Goal: Task Accomplishment & Management: Manage account settings

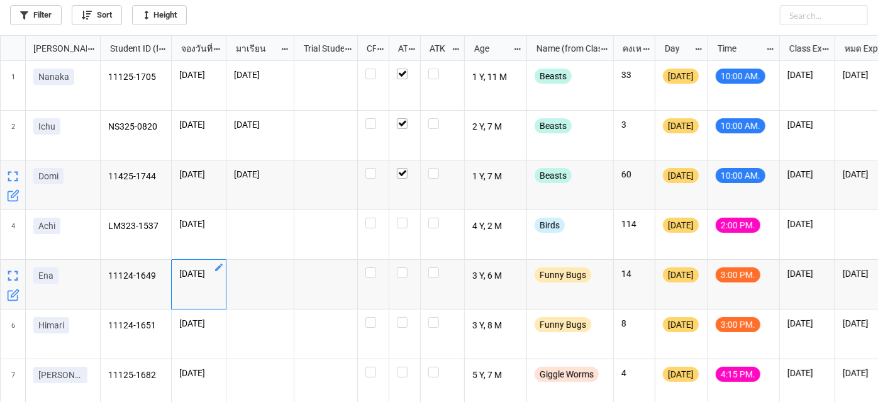
scroll to position [360, 871]
click at [366, 118] on label "grid" at bounding box center [373, 118] width 16 height 0
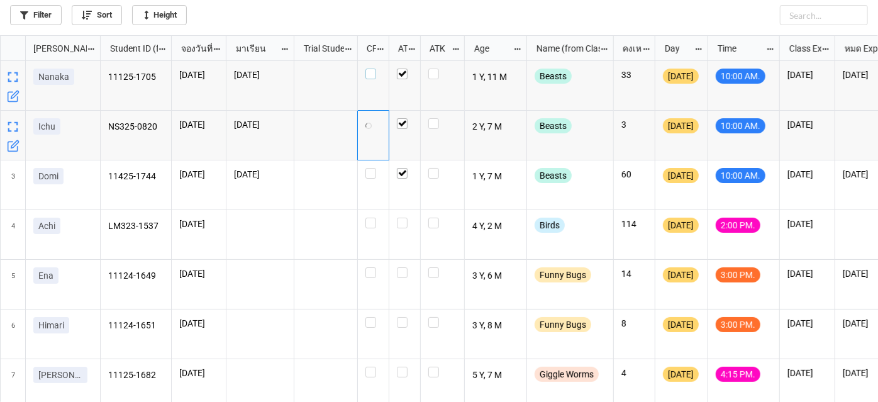
click at [370, 69] on label "grid" at bounding box center [373, 69] width 16 height 0
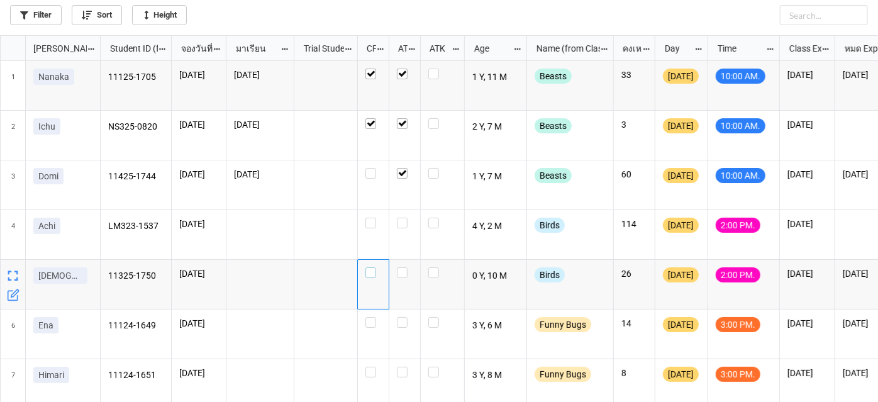
click at [372, 267] on label "grid" at bounding box center [373, 267] width 16 height 0
click at [373, 317] on label "grid" at bounding box center [373, 317] width 16 height 0
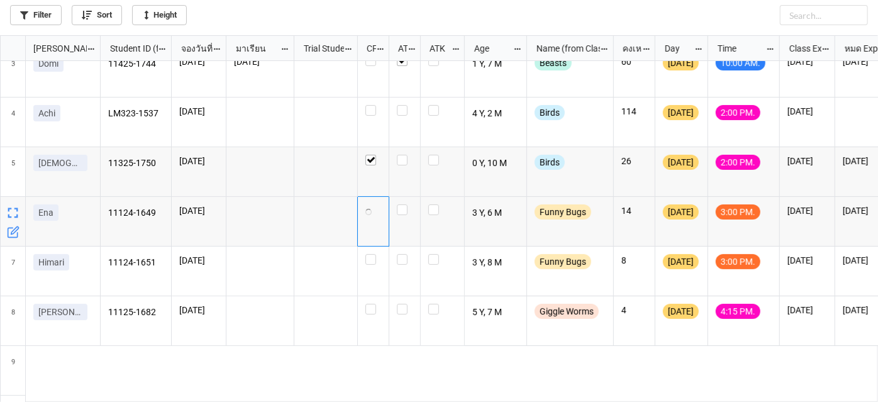
scroll to position [114, 0]
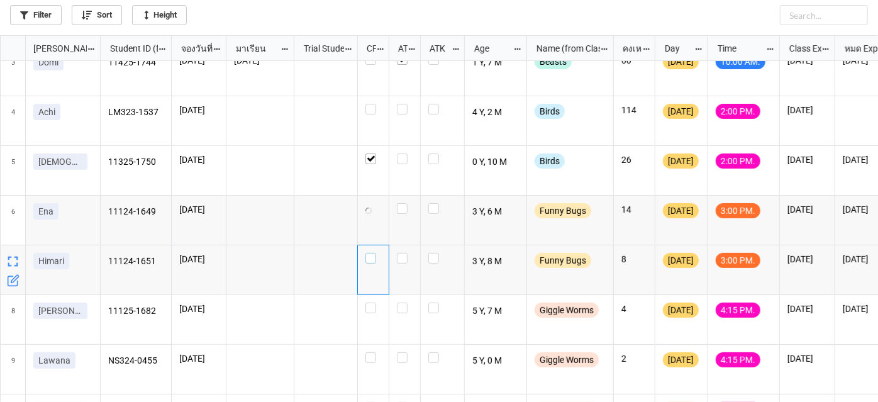
click at [372, 253] on label "grid" at bounding box center [373, 253] width 16 height 0
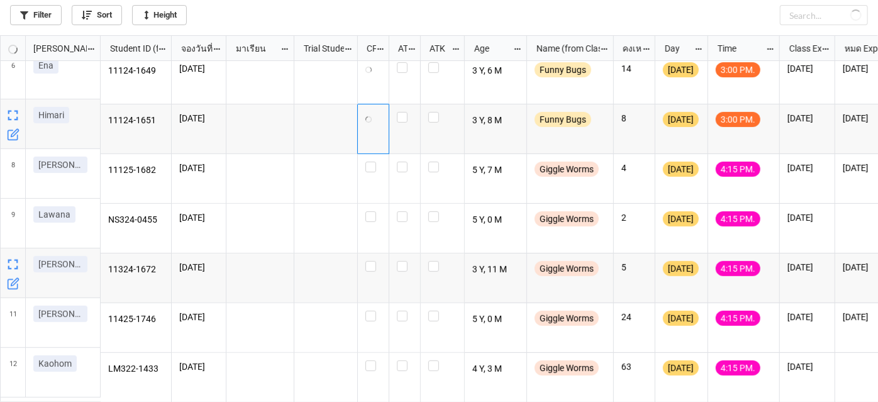
scroll to position [260, 0]
click at [367, 360] on label "grid" at bounding box center [373, 360] width 16 height 0
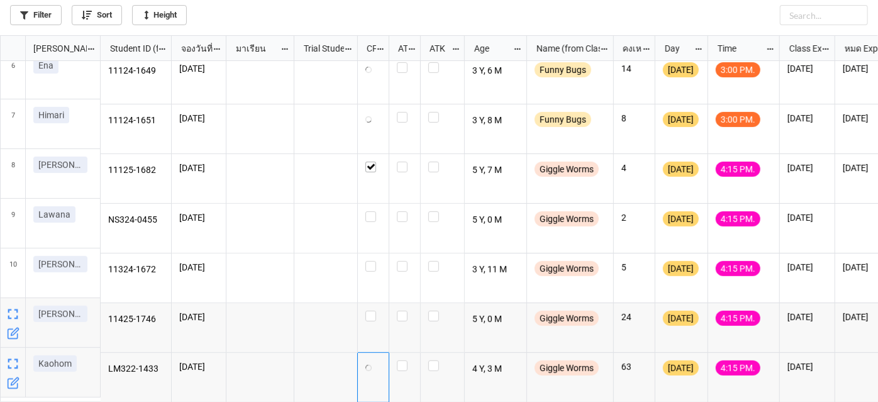
checkbox input "true"
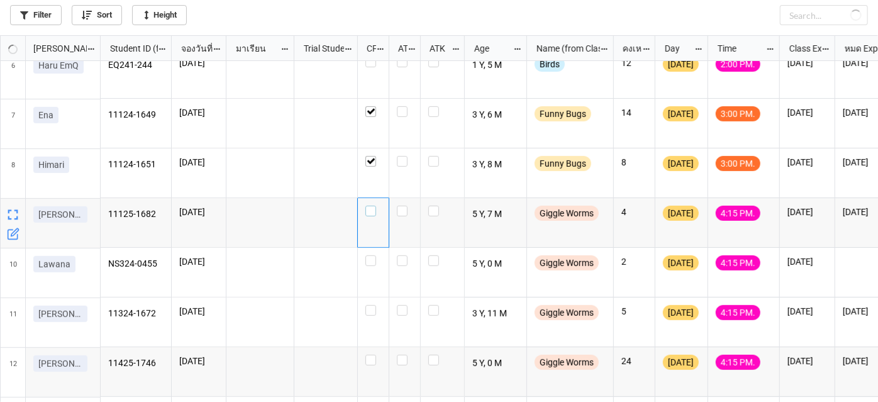
click at [373, 206] on label "grid" at bounding box center [373, 206] width 16 height 0
checkbox input "true"
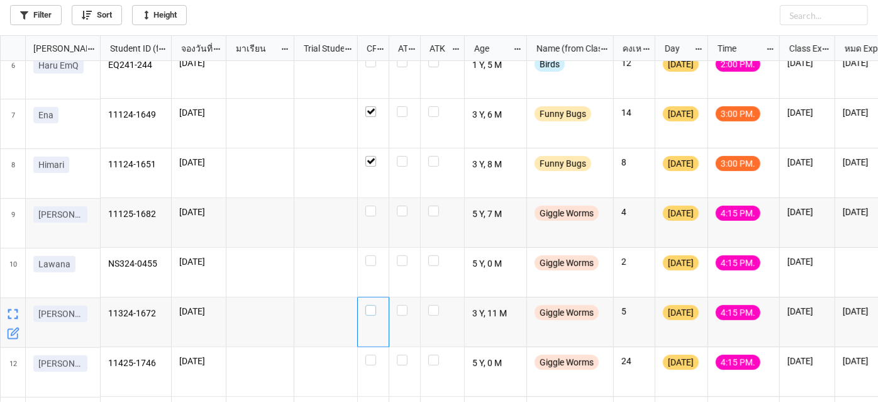
click at [373, 305] on label "grid" at bounding box center [373, 305] width 16 height 0
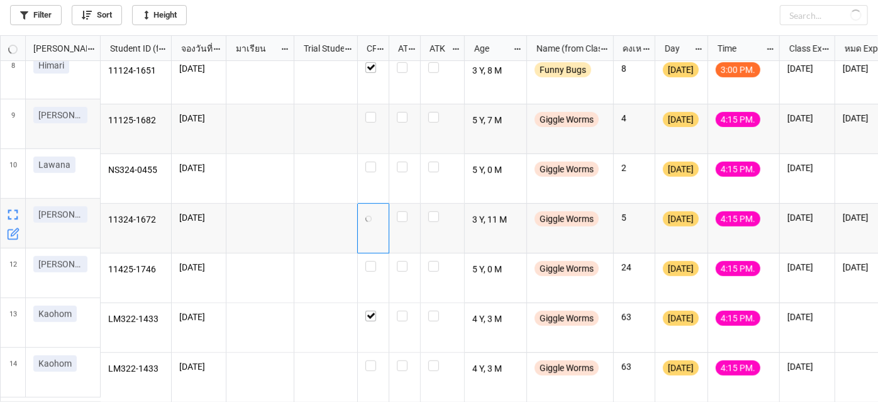
scroll to position [360, 0]
click at [370, 261] on label "grid" at bounding box center [373, 261] width 16 height 0
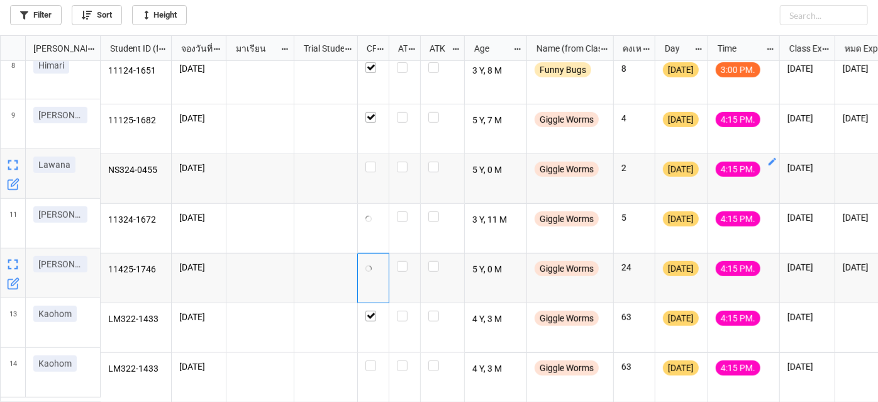
checkbox input "true"
click at [14, 385] on icon "grid" at bounding box center [13, 383] width 13 height 13
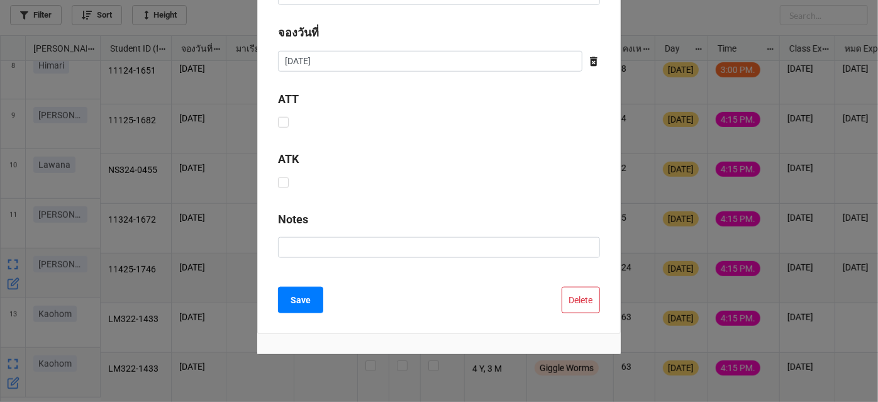
scroll to position [632, 0]
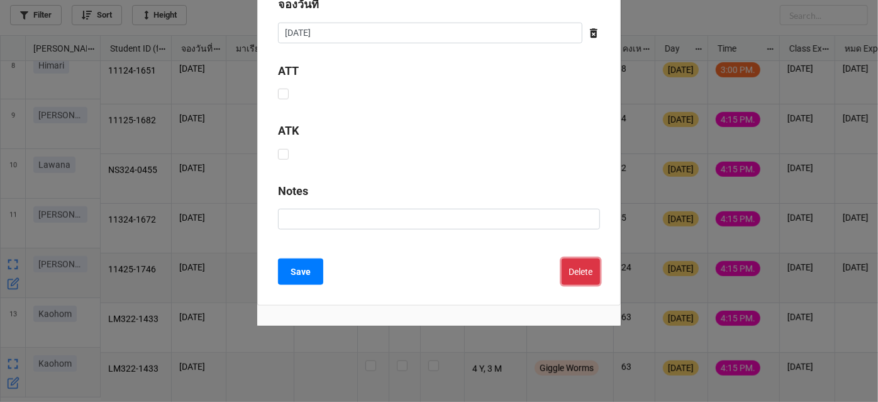
click at [573, 275] on button "Delete" at bounding box center [580, 271] width 38 height 26
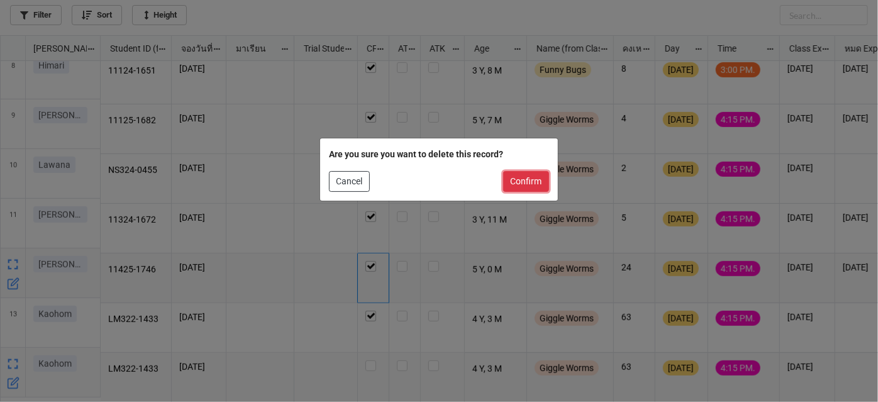
click at [539, 181] on button "Confirm" at bounding box center [526, 181] width 46 height 21
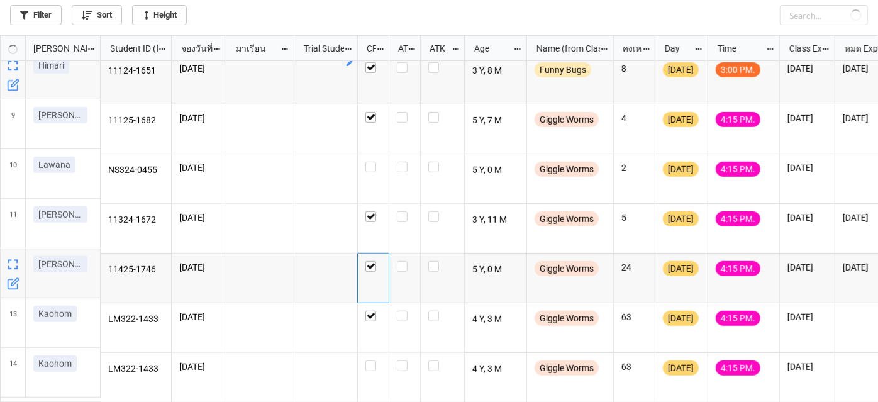
scroll to position [310, 0]
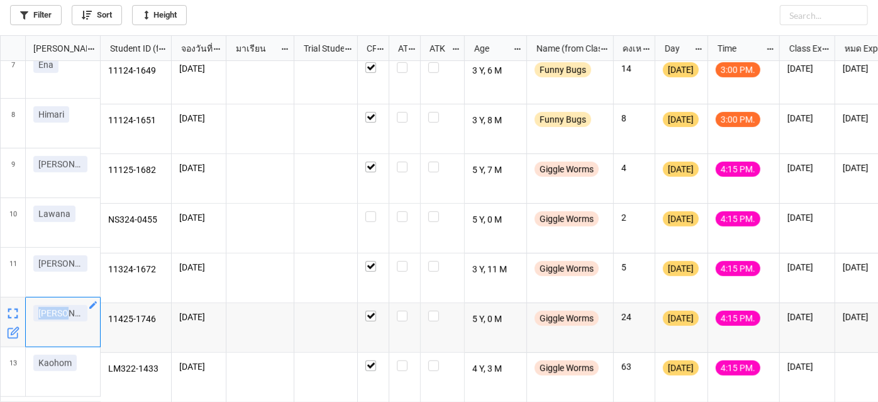
drag, startPoint x: 80, startPoint y: 319, endPoint x: 36, endPoint y: 319, distance: 44.6
click at [36, 319] on div "[PERSON_NAME]" at bounding box center [62, 315] width 59 height 21
copy p "[PERSON_NAME]"
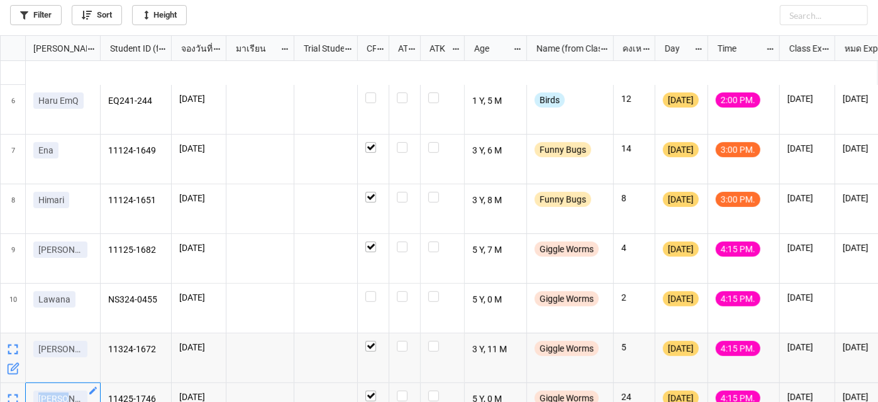
scroll to position [196, 0]
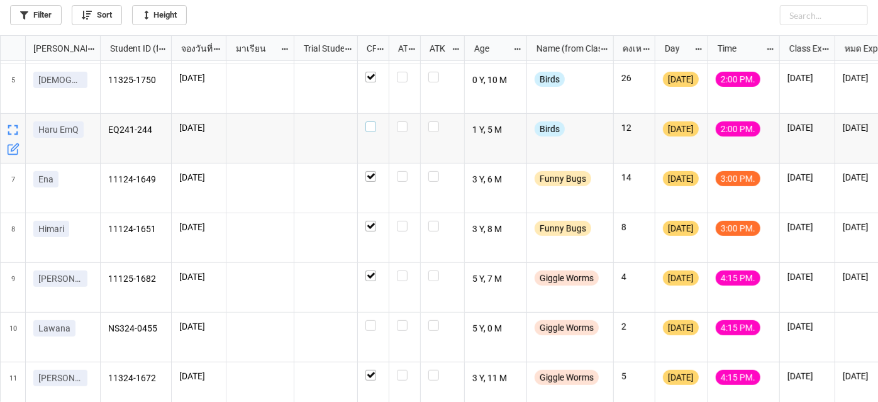
click at [373, 121] on label "grid" at bounding box center [373, 121] width 16 height 0
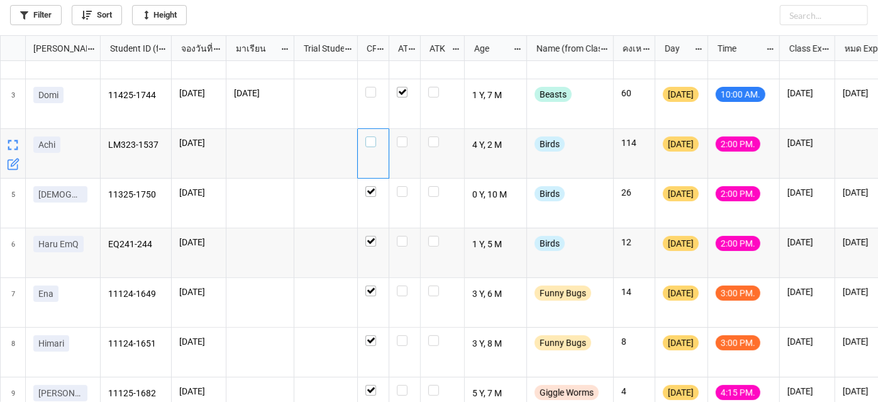
click at [370, 136] on label "grid" at bounding box center [373, 136] width 16 height 0
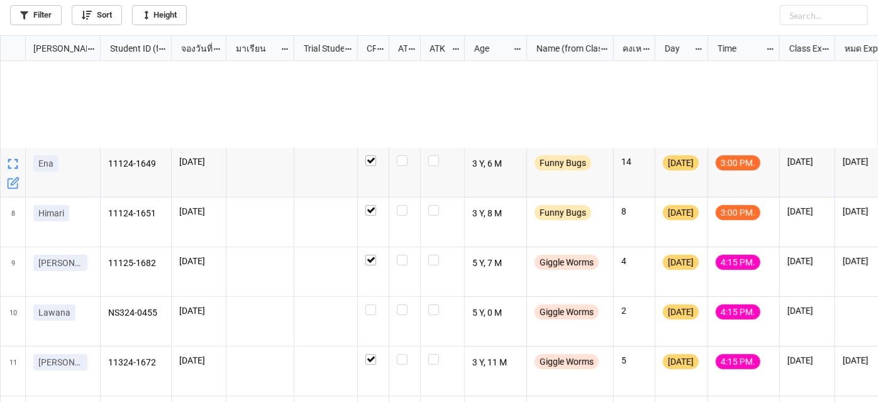
scroll to position [310, 0]
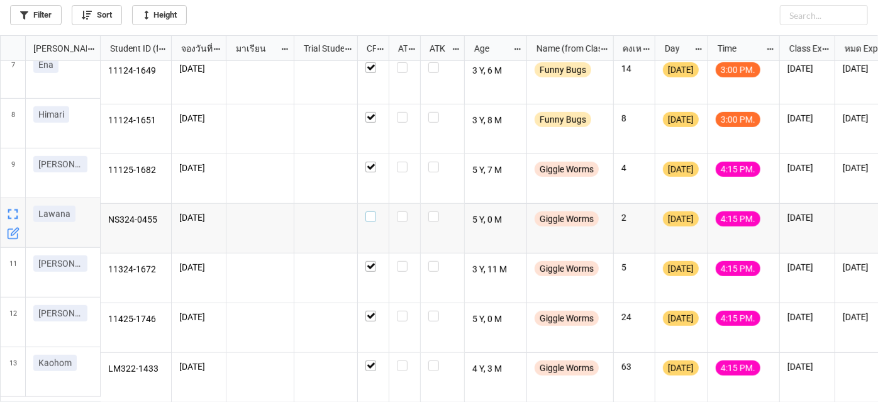
click at [370, 211] on label "grid" at bounding box center [373, 211] width 16 height 0
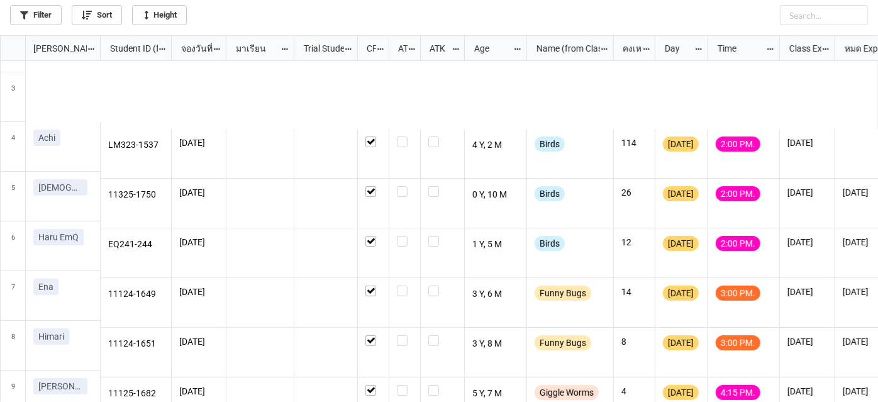
scroll to position [81, 0]
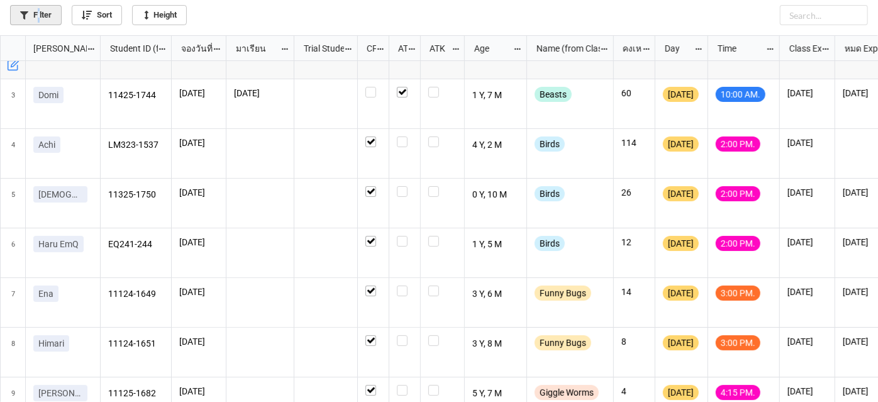
click at [38, 19] on link "Filter" at bounding box center [36, 15] width 52 height 20
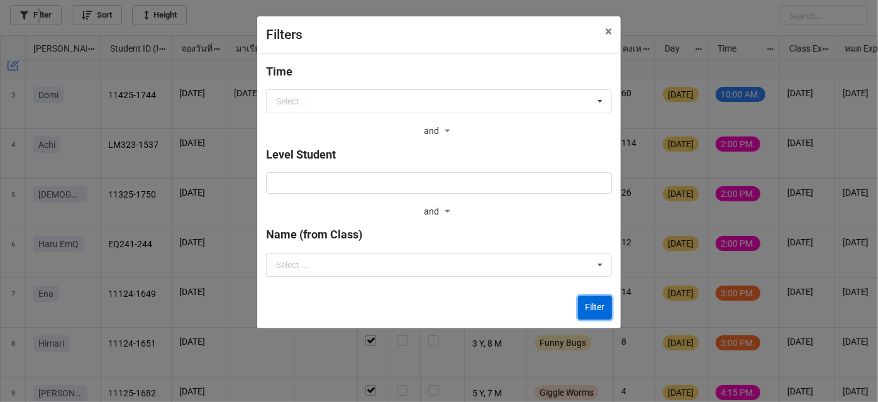
click at [597, 311] on button "Filter" at bounding box center [595, 307] width 34 height 24
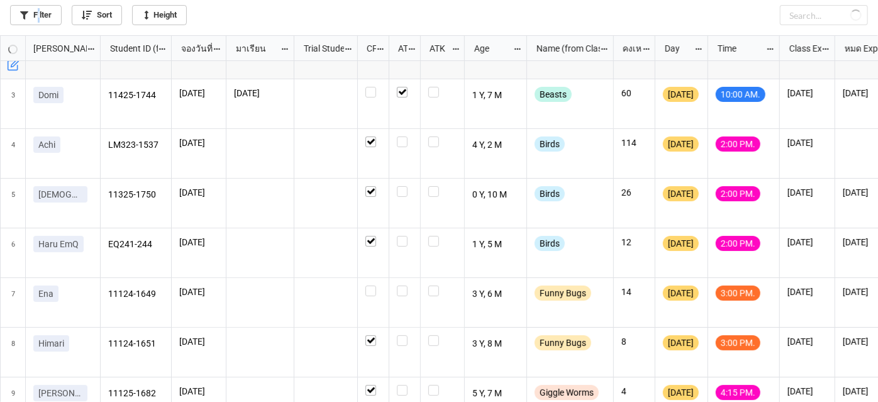
checkbox input "false"
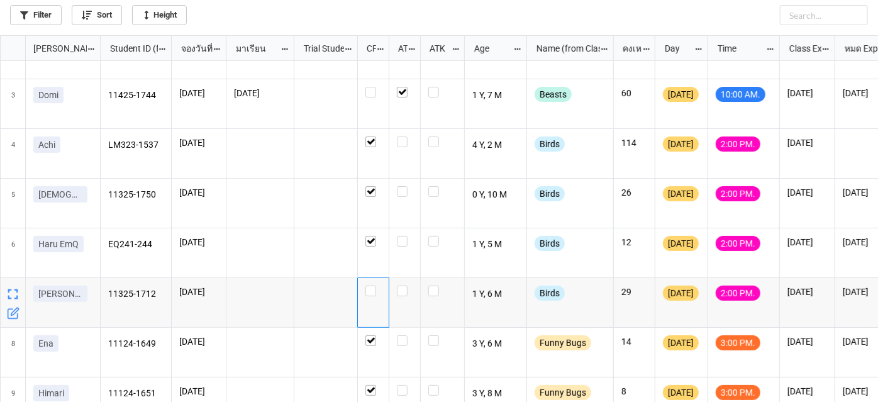
click at [372, 299] on div "grid" at bounding box center [373, 303] width 31 height 50
click at [376, 292] on div "grid" at bounding box center [373, 290] width 16 height 11
checkbox input "true"
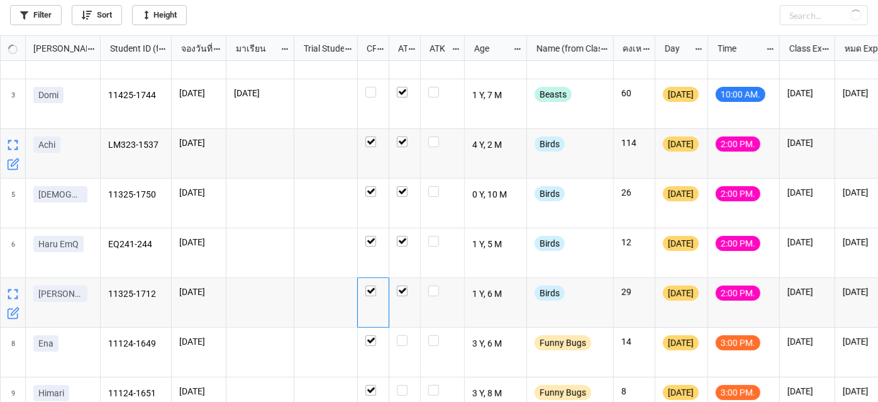
checkbox input "true"
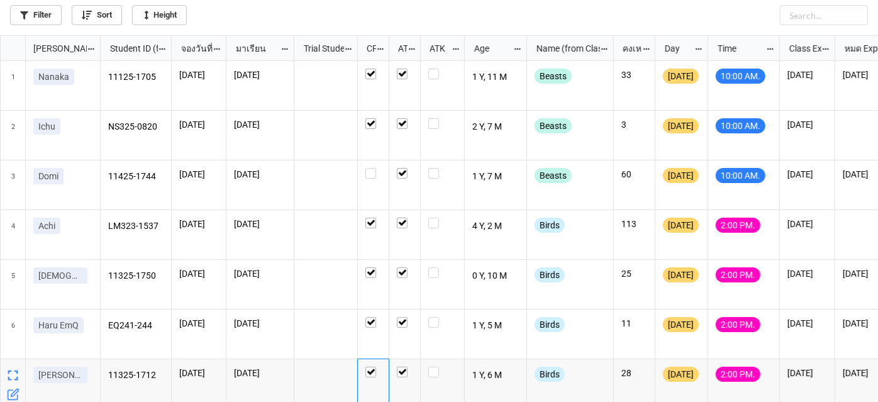
scroll to position [0, 0]
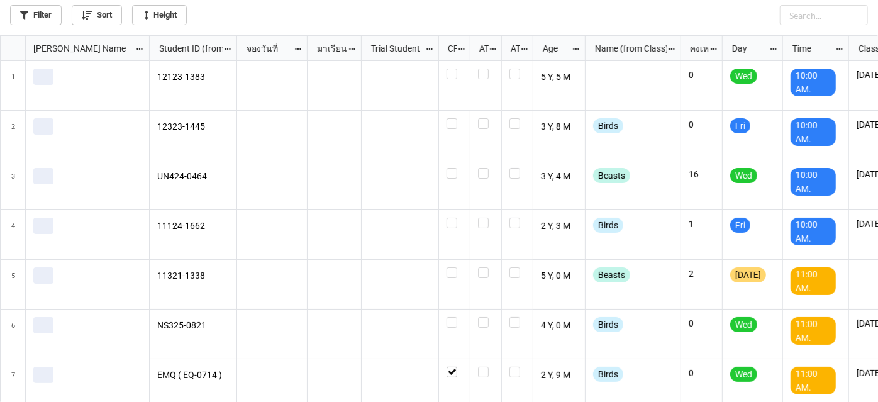
scroll to position [360, 871]
click at [30, 14] on link "Filter" at bounding box center [36, 15] width 52 height 20
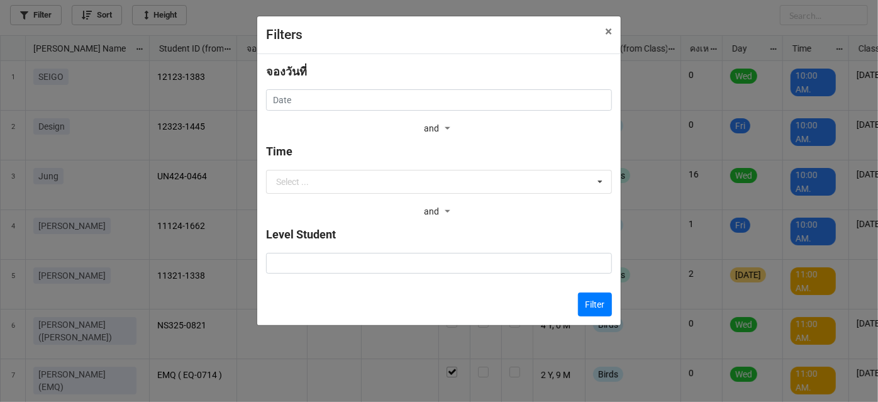
click at [395, 112] on div "จองวันที่ ‹ September 2025 › Su Mo Tu We Th Fr Sa 31 1 2 3 4 5 6 7 8 9 10 11 12…" at bounding box center [439, 100] width 346 height 75
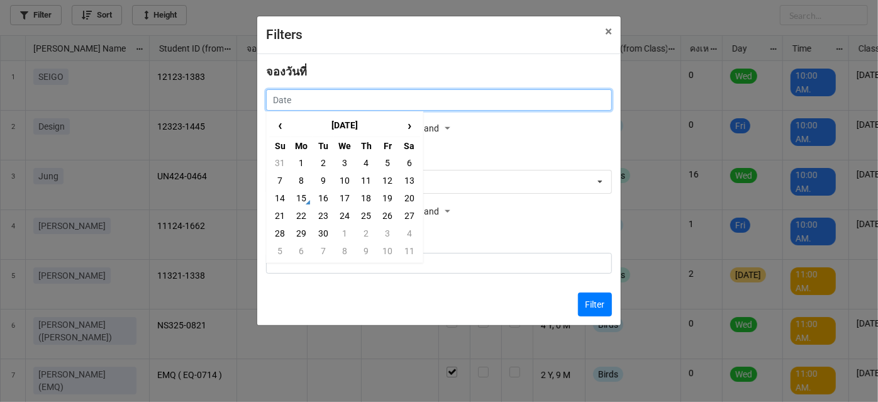
click at [398, 104] on input "text" at bounding box center [439, 99] width 346 height 21
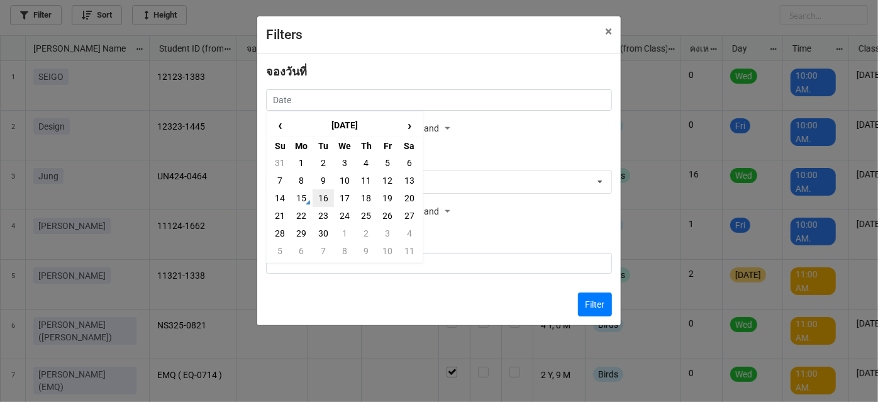
click at [318, 199] on td "16" at bounding box center [322, 198] width 21 height 18
type input "16/9/2025"
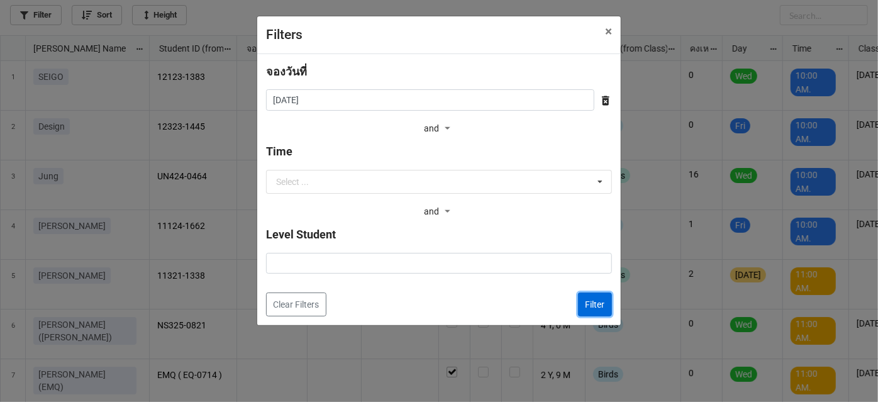
click at [602, 309] on button "Filter" at bounding box center [595, 304] width 34 height 24
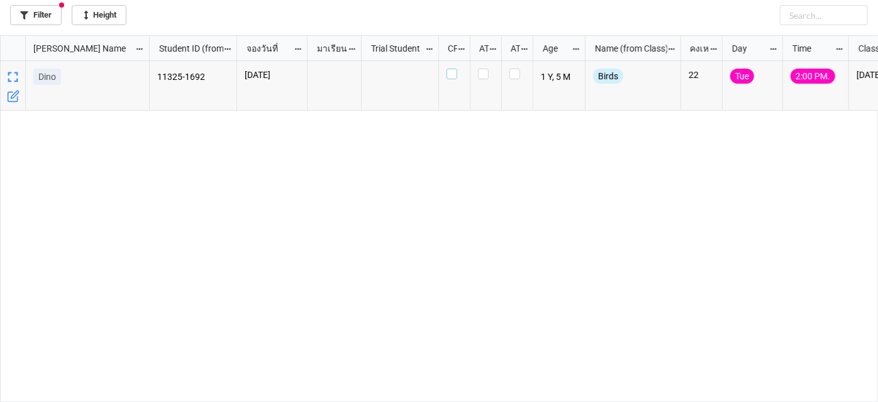
click at [454, 69] on label "grid" at bounding box center [454, 69] width 16 height 0
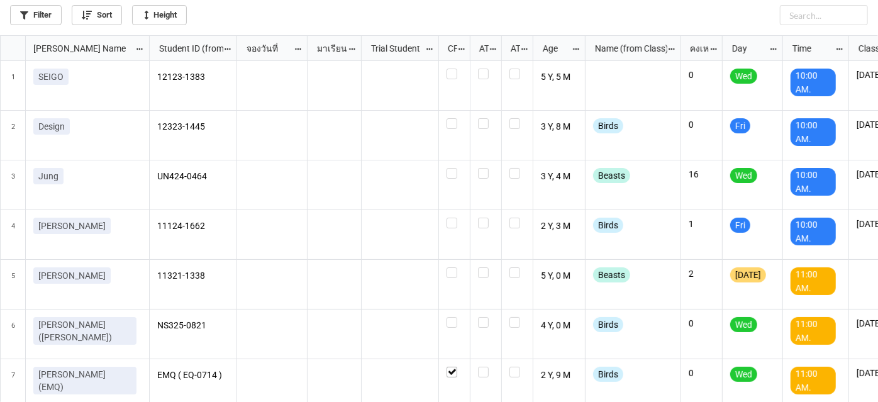
scroll to position [6, 6]
click at [25, 13] on icon at bounding box center [24, 15] width 8 height 8
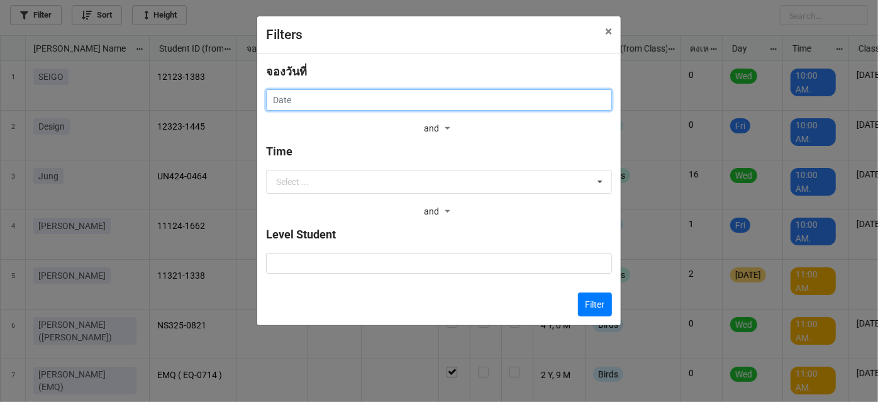
click at [393, 94] on input "text" at bounding box center [439, 99] width 346 height 21
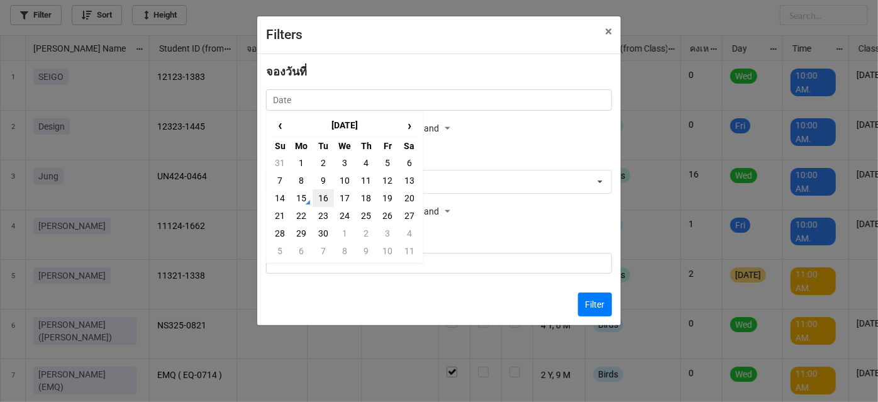
click at [326, 194] on td "16" at bounding box center [322, 198] width 21 height 18
type input "16/9/2025"
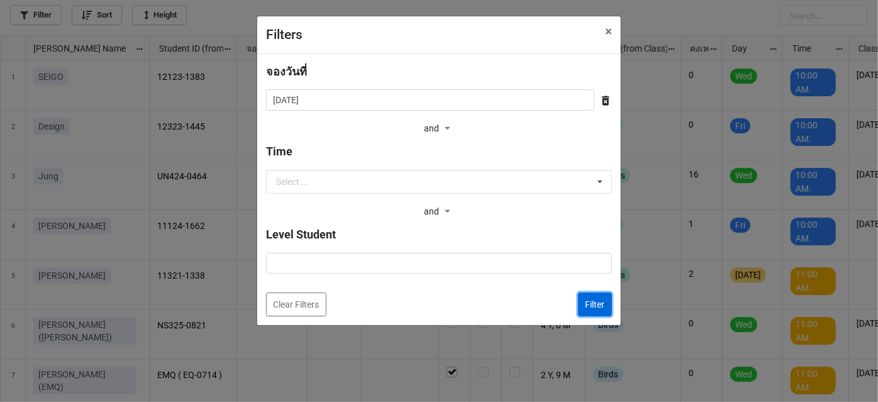
click at [590, 309] on button "Filter" at bounding box center [595, 304] width 34 height 24
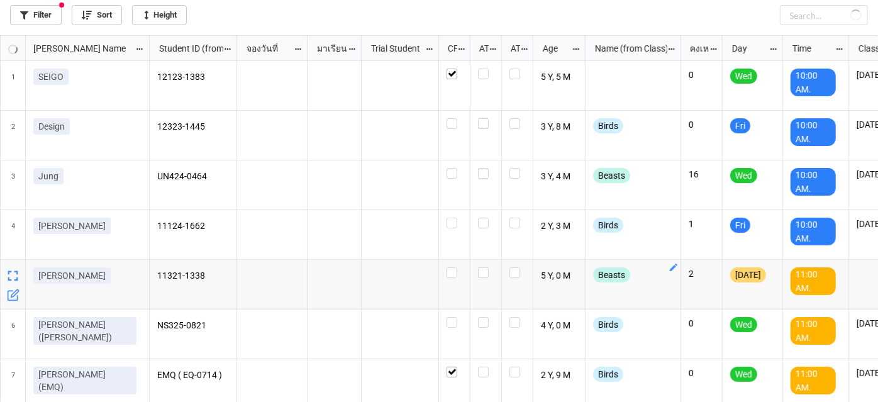
checkbox input "true"
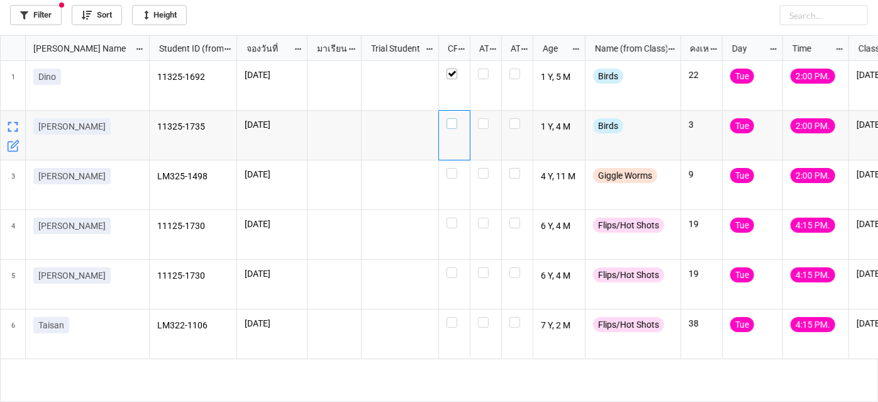
click at [455, 118] on label "grid" at bounding box center [454, 118] width 16 height 0
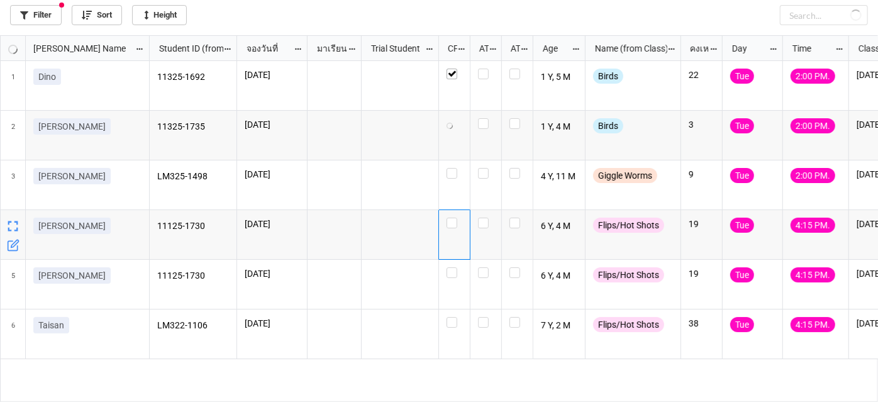
click at [446, 221] on div "grid" at bounding box center [454, 235] width 31 height 50
click at [449, 218] on label "grid" at bounding box center [454, 218] width 16 height 0
click at [9, 244] on icon "grid" at bounding box center [13, 245] width 13 height 13
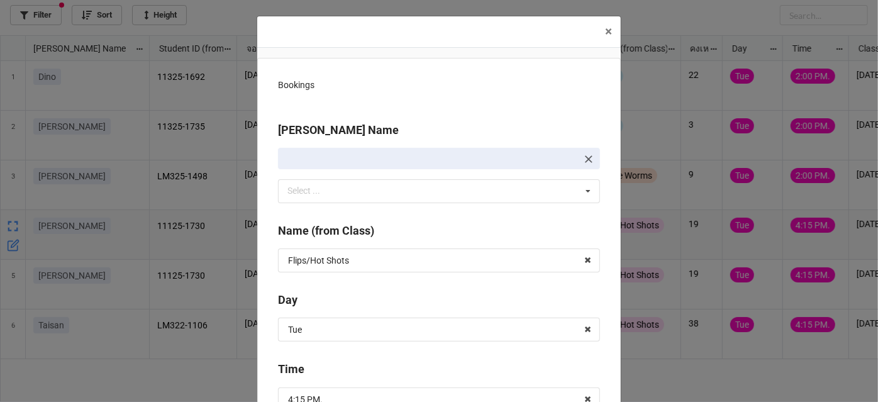
click at [605, 35] on span "×" at bounding box center [608, 31] width 7 height 15
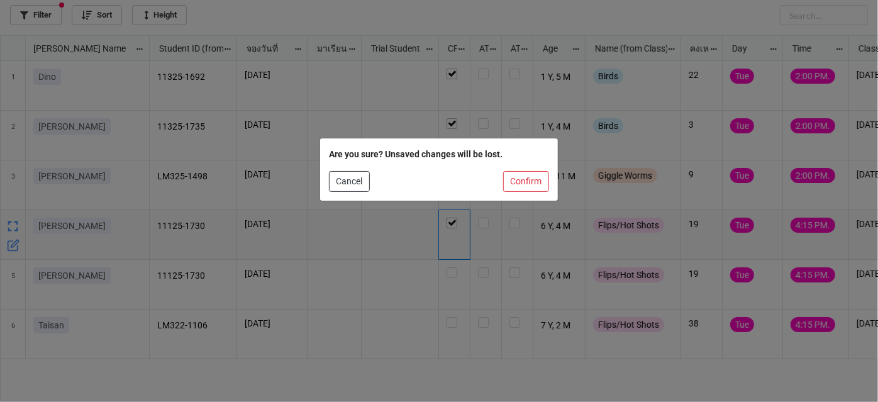
click at [548, 165] on div at bounding box center [439, 166] width 220 height 10
click at [541, 178] on button "Confirm" at bounding box center [526, 181] width 46 height 21
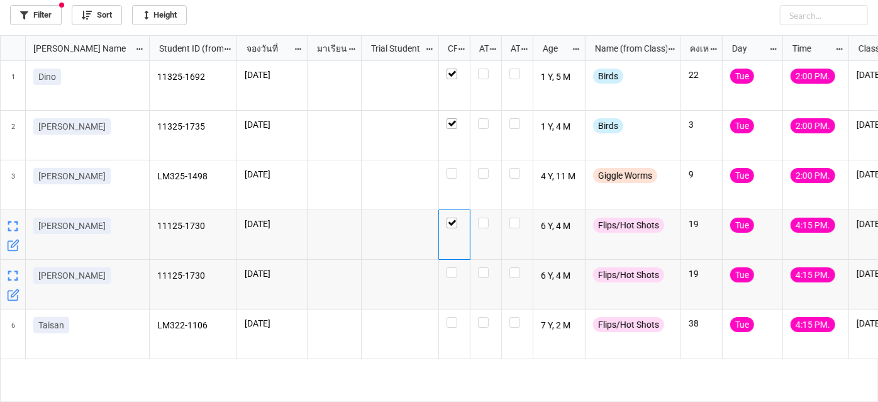
click at [9, 295] on icon "grid" at bounding box center [13, 295] width 13 height 13
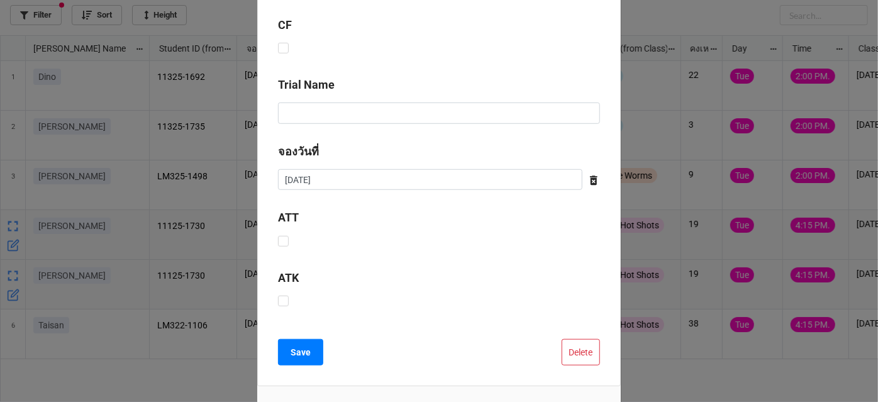
scroll to position [457, 0]
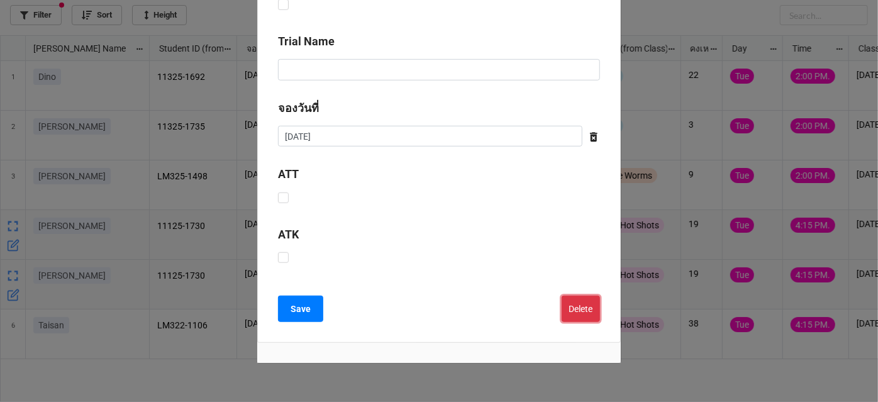
click at [583, 313] on button "Delete" at bounding box center [580, 308] width 38 height 26
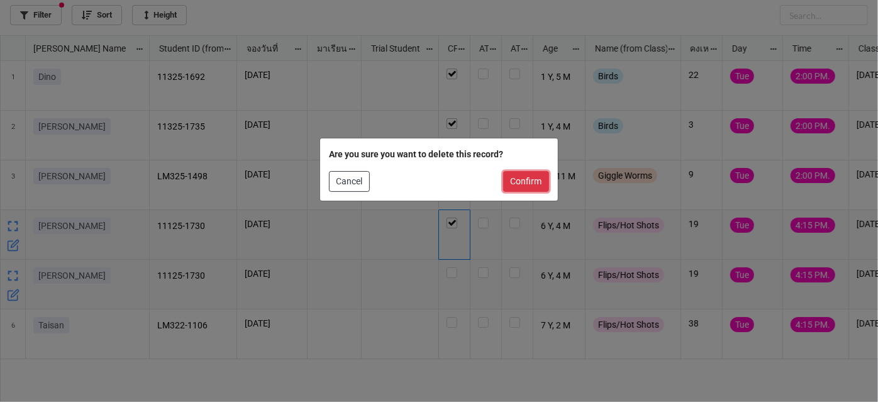
click at [544, 174] on button "Confirm" at bounding box center [526, 181] width 46 height 21
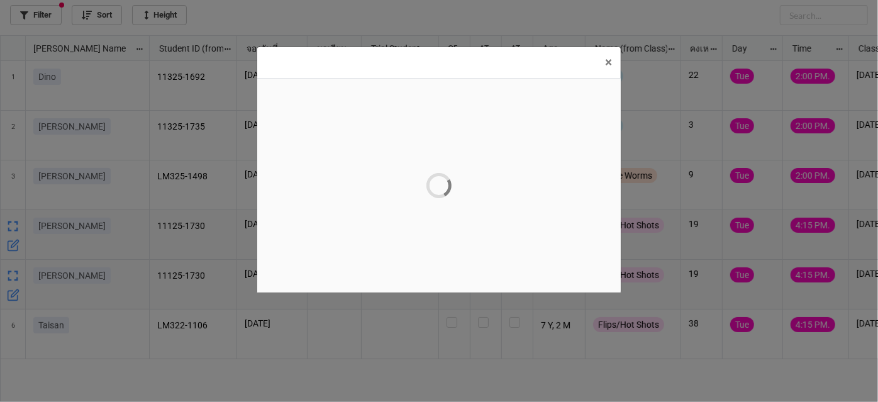
scroll to position [0, 0]
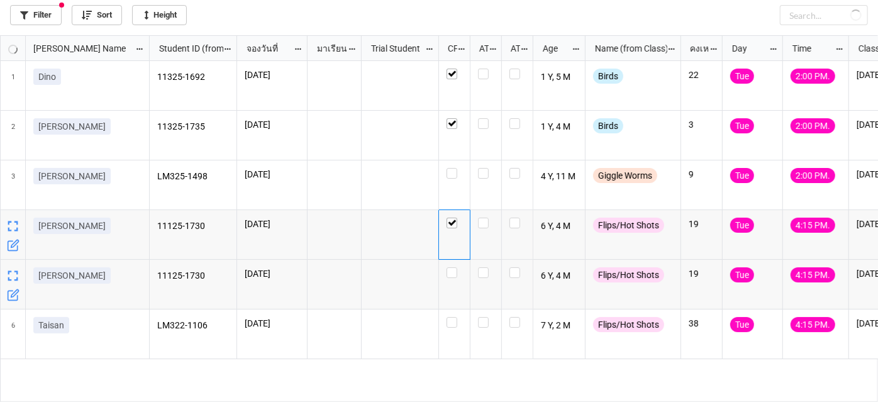
drag, startPoint x: 543, startPoint y: 398, endPoint x: 593, endPoint y: 400, distance: 49.7
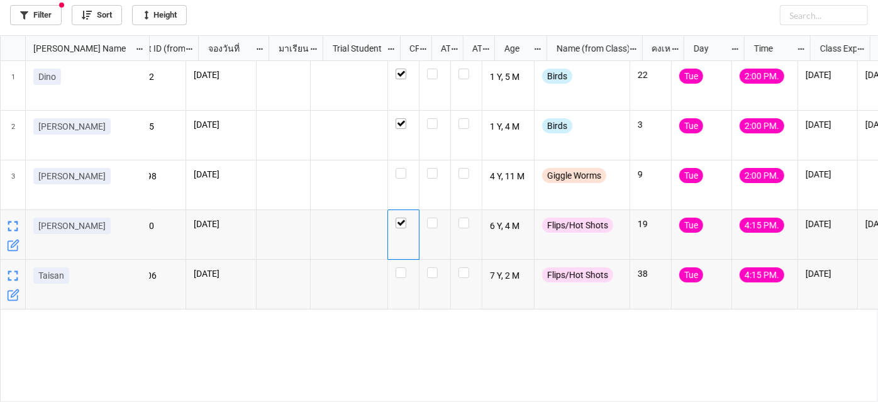
scroll to position [0, 70]
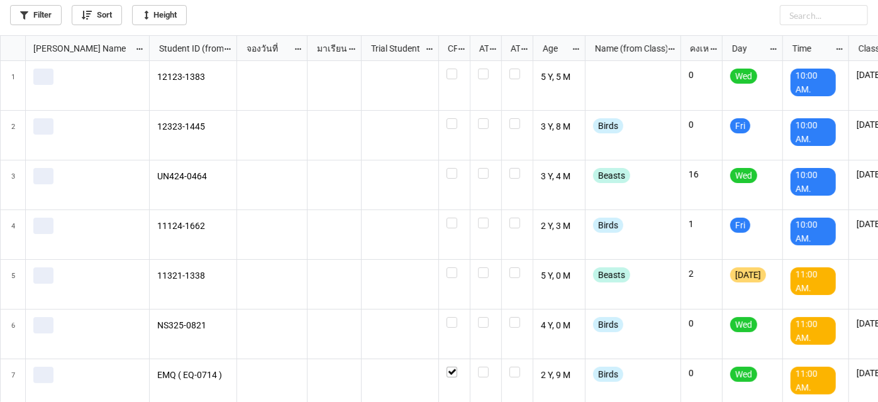
scroll to position [360, 871]
click at [42, 13] on link "Filter" at bounding box center [36, 15] width 52 height 20
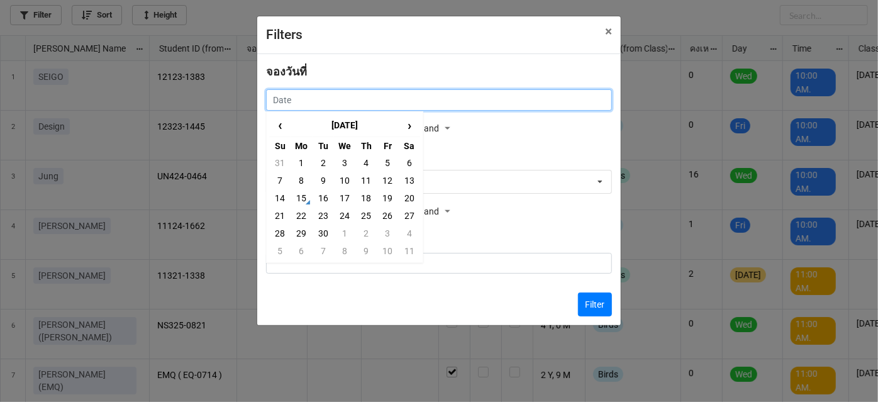
click at [297, 106] on input "text" at bounding box center [439, 99] width 346 height 21
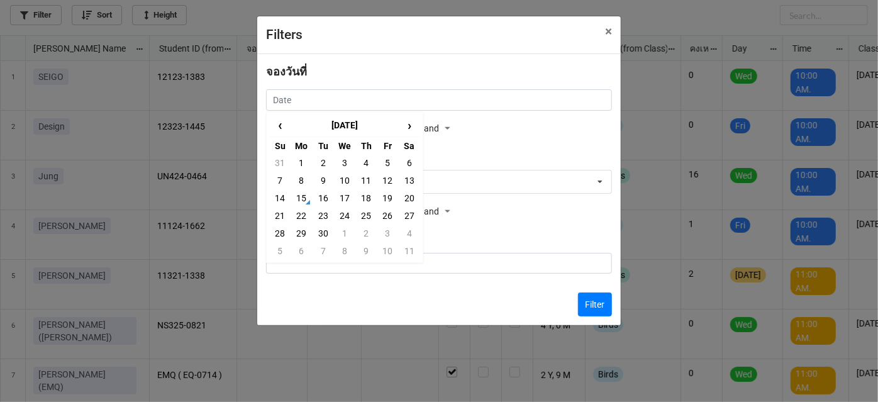
click at [322, 196] on td "16" at bounding box center [322, 198] width 21 height 18
type input "16/9/2025"
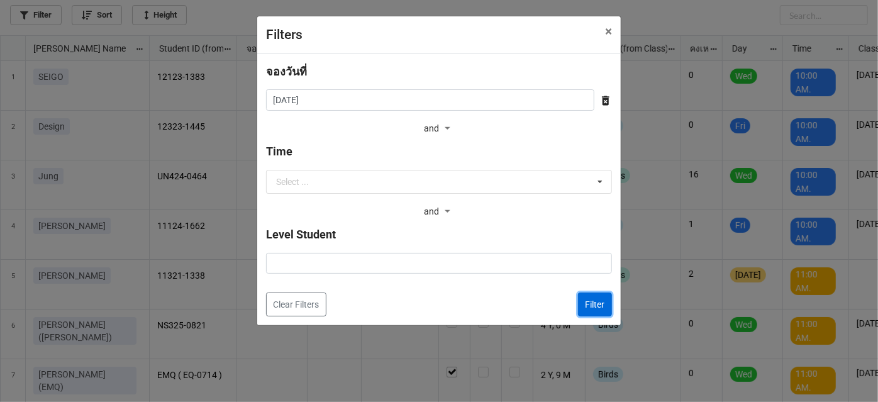
click at [604, 306] on button "Filter" at bounding box center [595, 304] width 34 height 24
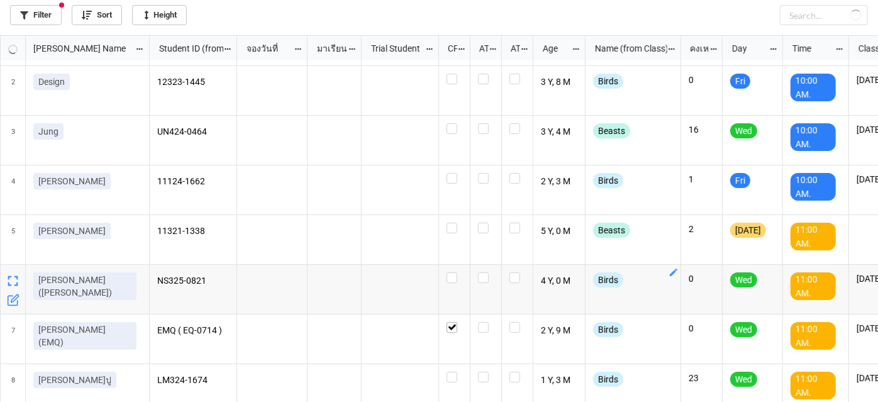
scroll to position [57, 0]
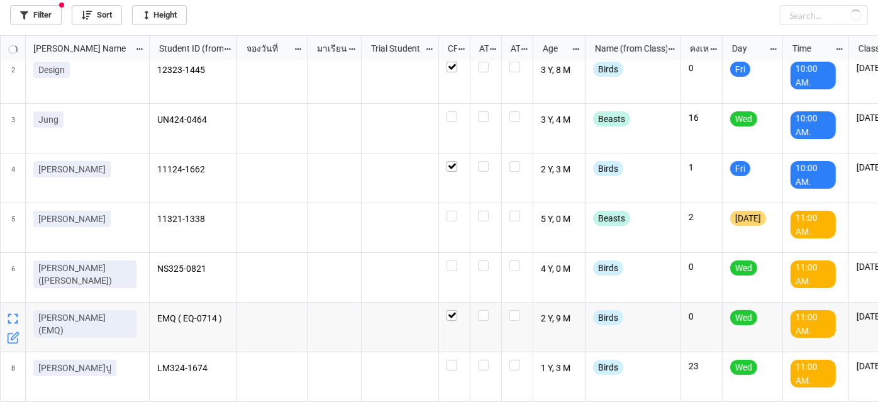
checkbox input "true"
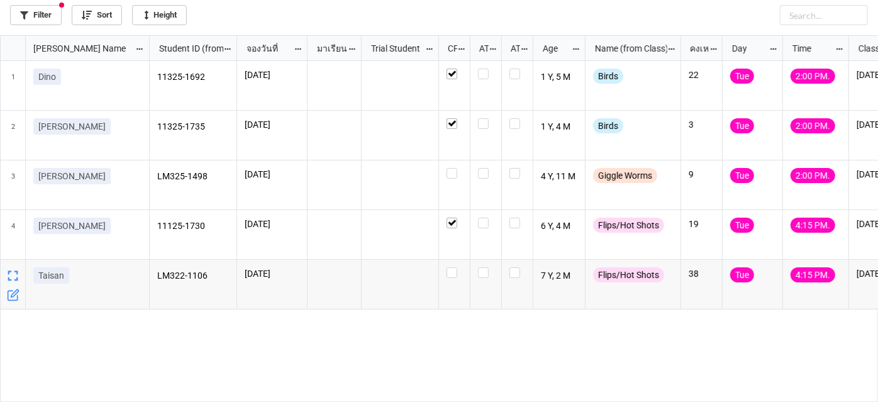
click at [13, 296] on icon "grid" at bounding box center [15, 294] width 8 height 8
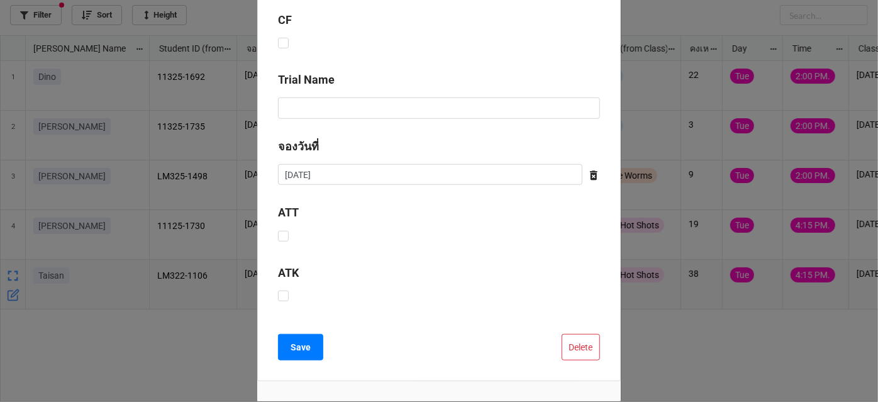
scroll to position [494, 0]
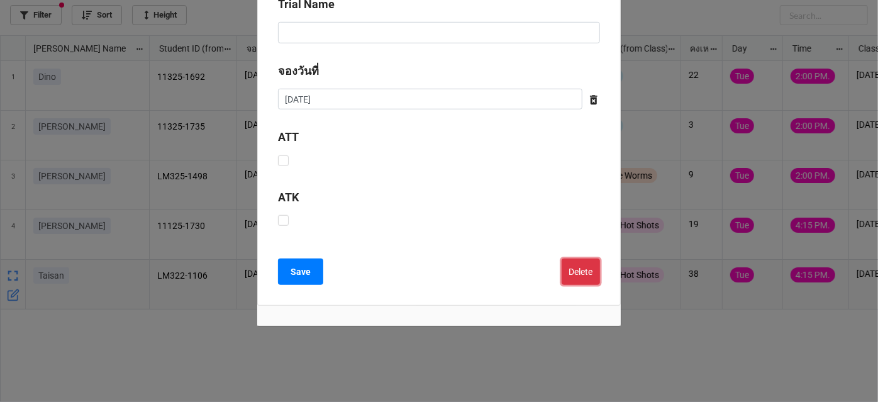
click at [579, 276] on button "Delete" at bounding box center [580, 271] width 38 height 26
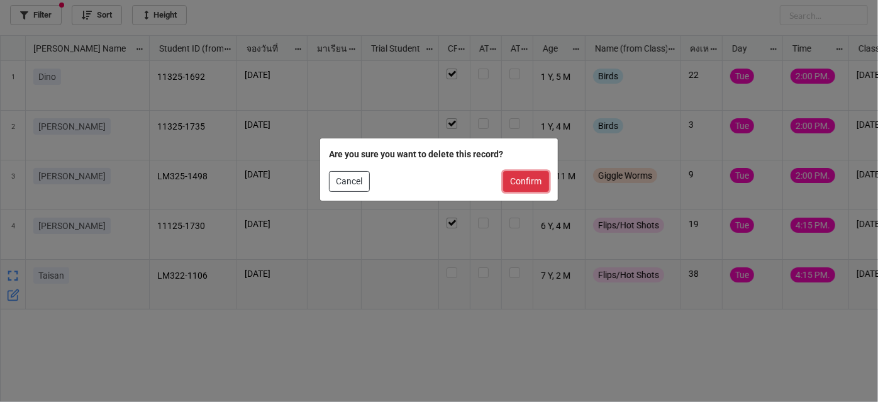
click at [508, 182] on button "Confirm" at bounding box center [526, 181] width 46 height 21
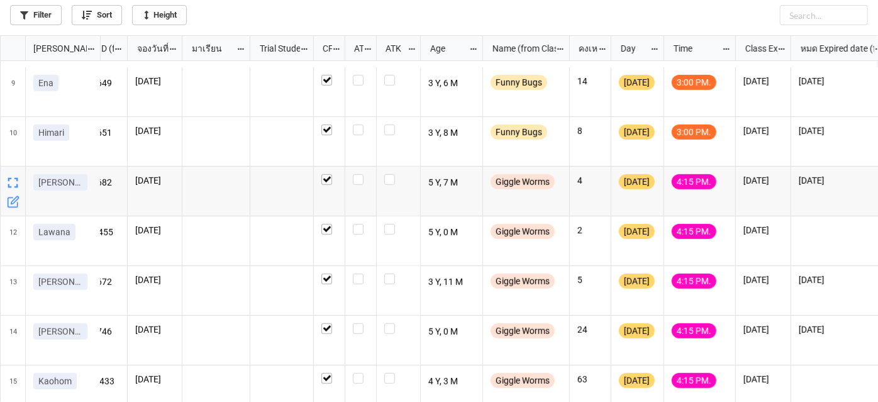
scroll to position [409, 0]
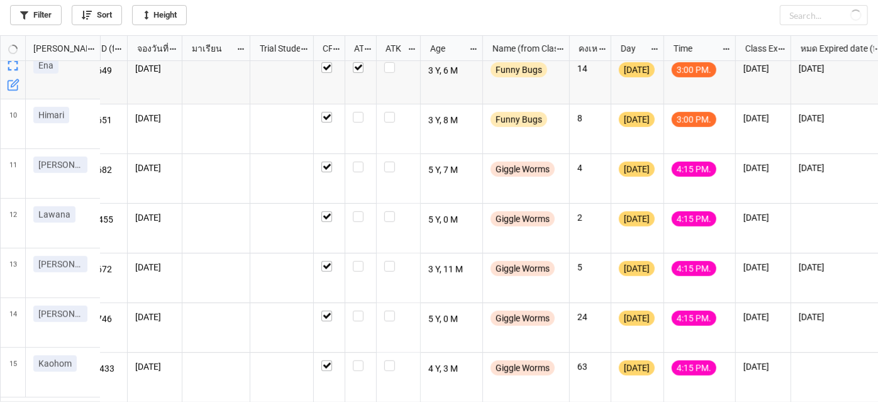
checkbox input "true"
click at [325, 261] on label "grid" at bounding box center [329, 261] width 16 height 0
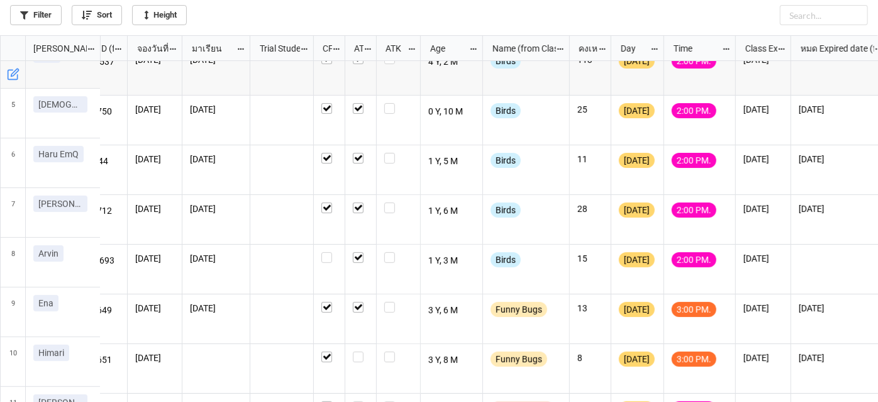
scroll to position [171, 44]
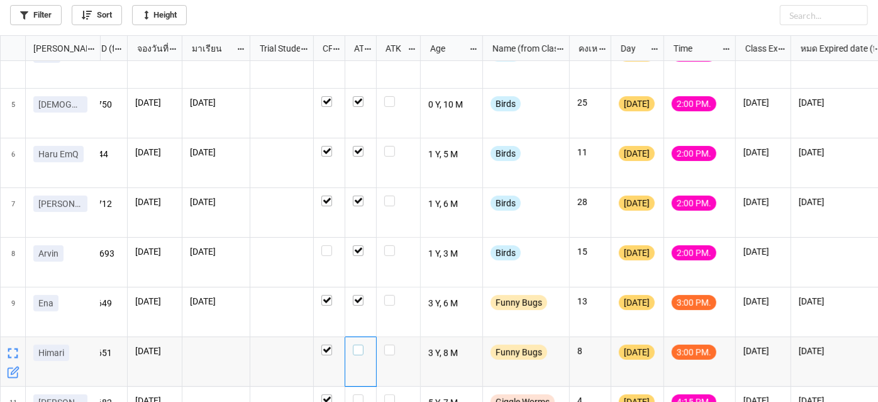
click at [358, 344] on label "grid" at bounding box center [361, 344] width 16 height 0
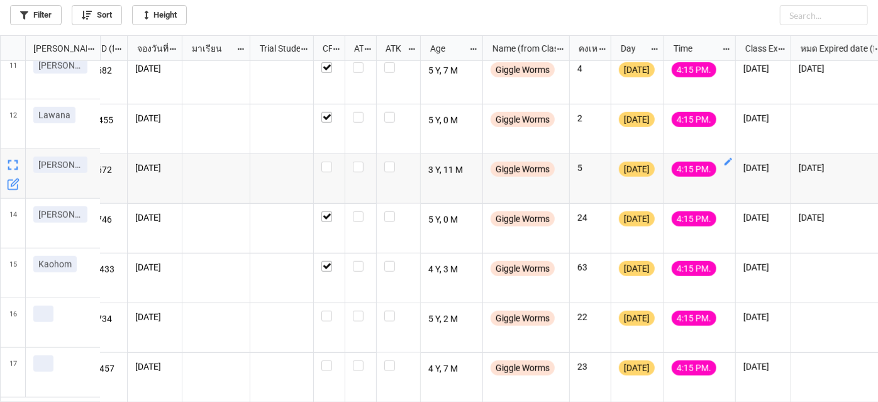
scroll to position [509, 44]
click at [360, 311] on label "grid" at bounding box center [361, 311] width 16 height 0
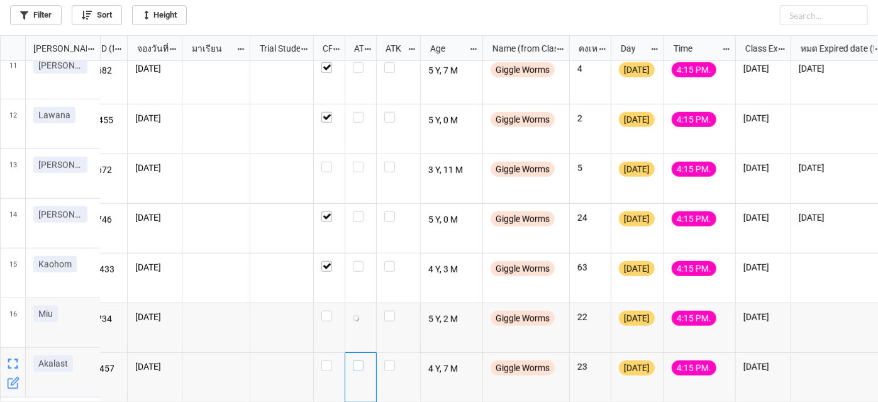
click at [362, 360] on label "grid" at bounding box center [361, 360] width 16 height 0
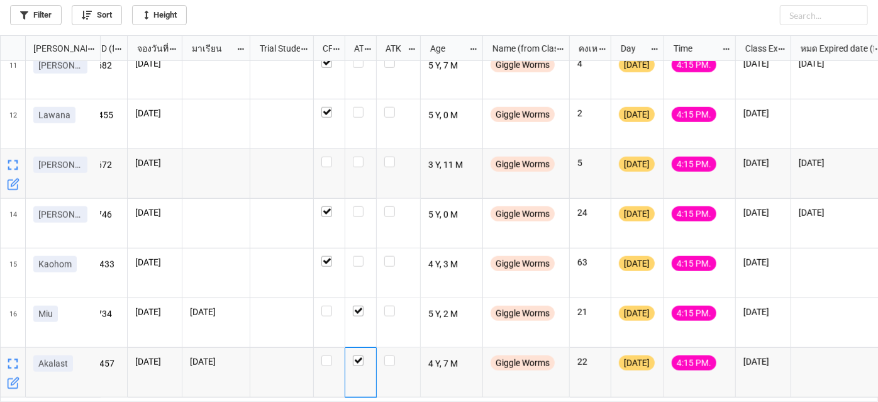
scroll to position [451, 0]
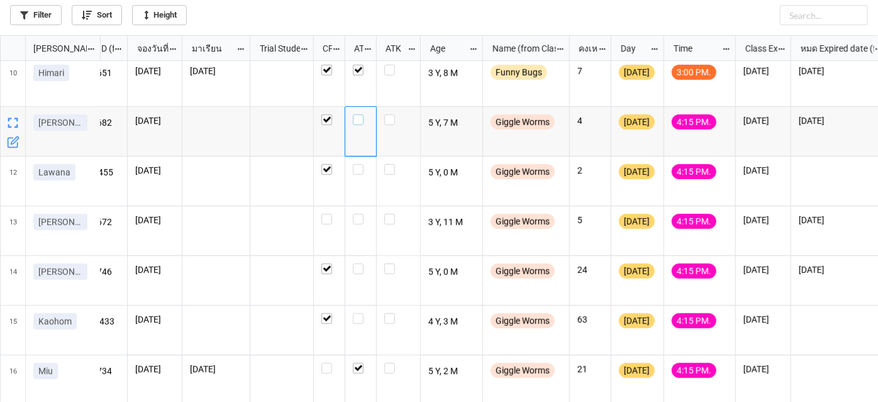
click at [357, 114] on label "grid" at bounding box center [361, 114] width 16 height 0
click at [361, 164] on label "grid" at bounding box center [361, 164] width 16 height 0
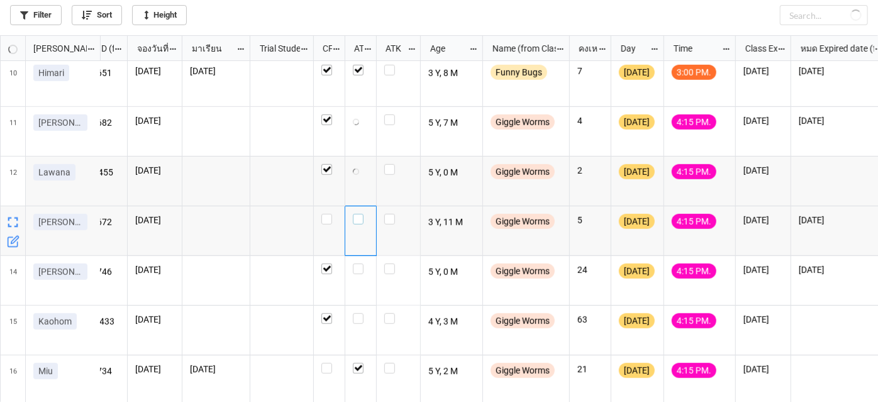
click at [358, 214] on label "grid" at bounding box center [361, 214] width 16 height 0
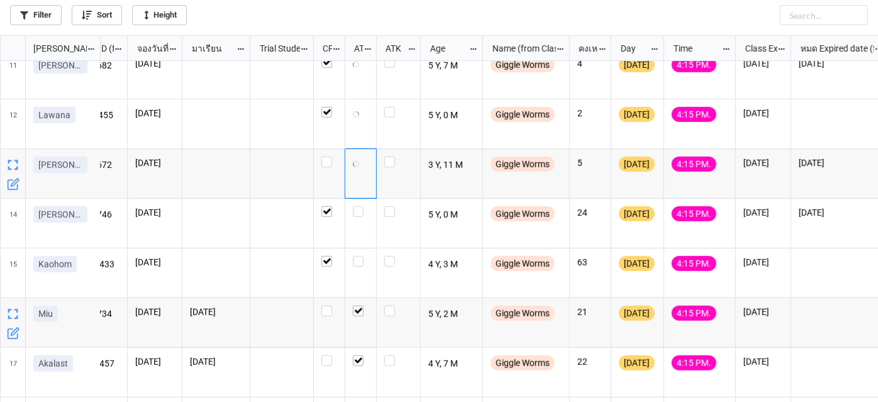
scroll to position [558, 0]
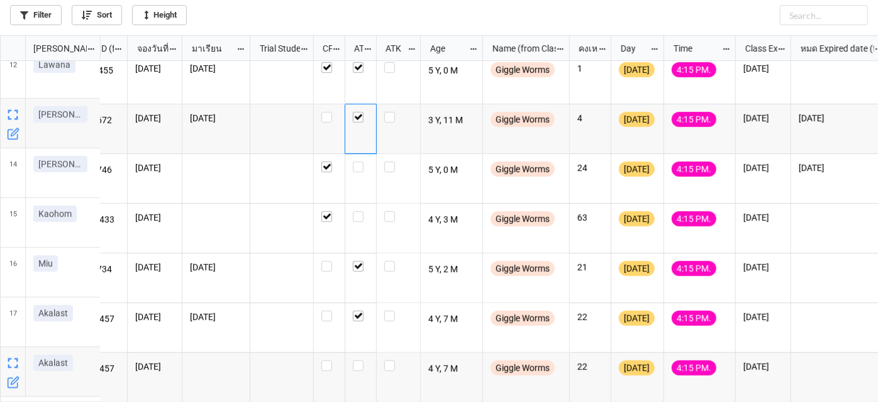
click at [16, 380] on icon "grid" at bounding box center [15, 381] width 8 height 8
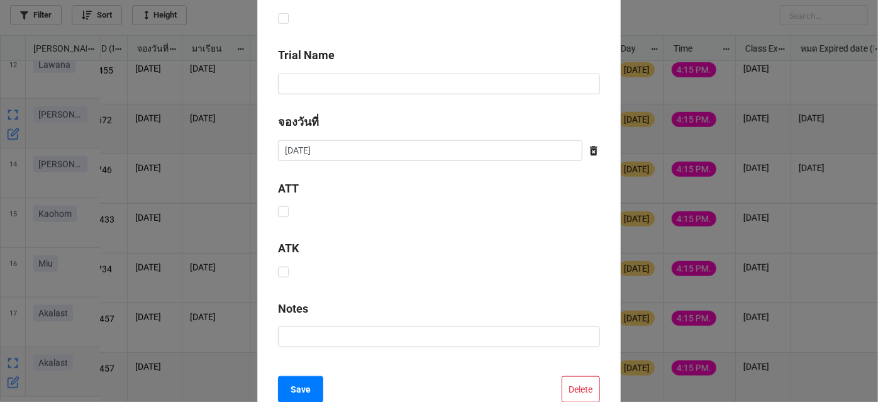
scroll to position [632, 0]
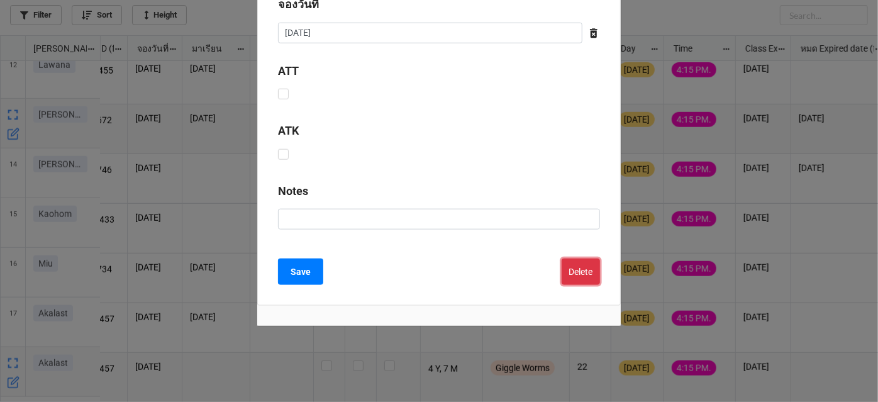
click at [590, 269] on button "Delete" at bounding box center [580, 271] width 38 height 26
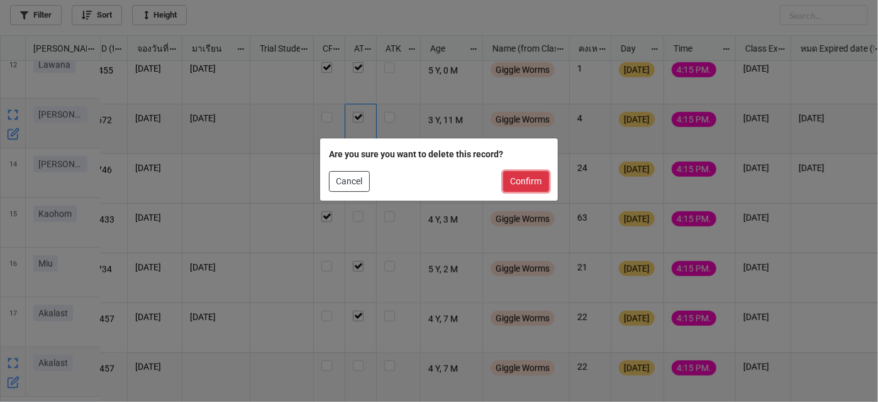
click at [523, 180] on button "Confirm" at bounding box center [526, 181] width 46 height 21
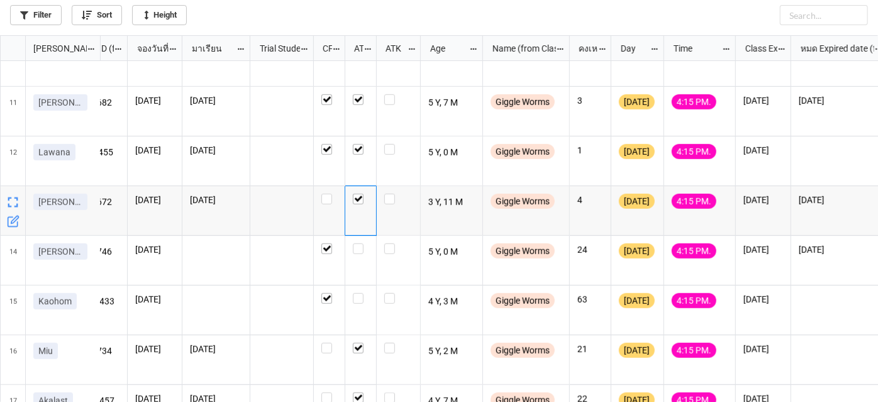
scroll to position [451, 0]
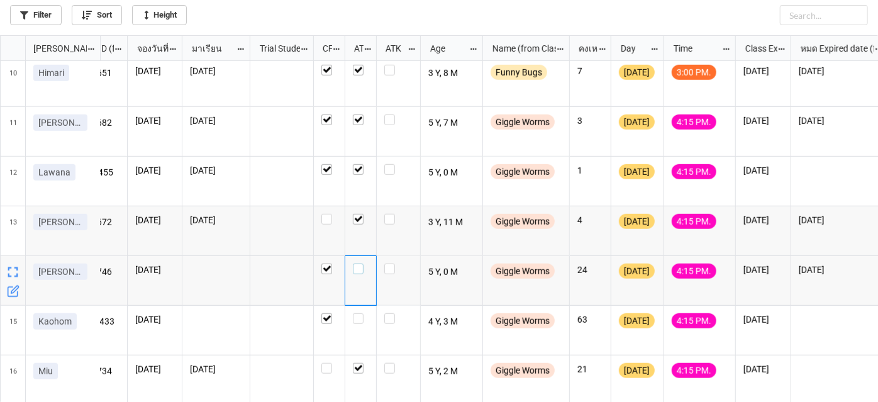
click at [360, 263] on label "grid" at bounding box center [361, 263] width 16 height 0
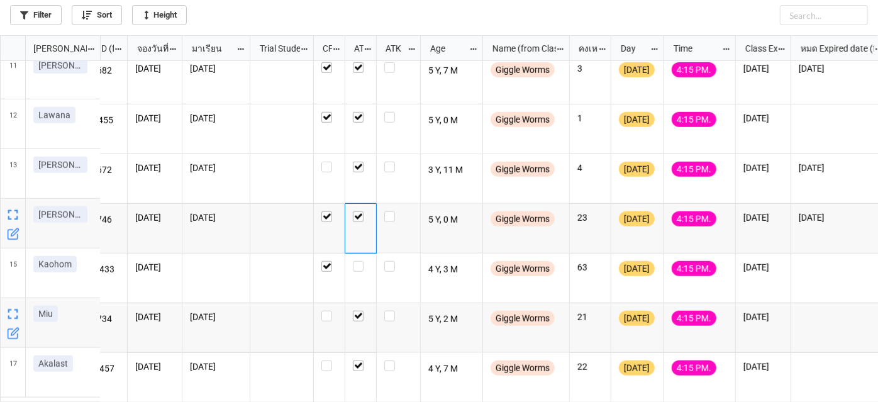
scroll to position [509, 44]
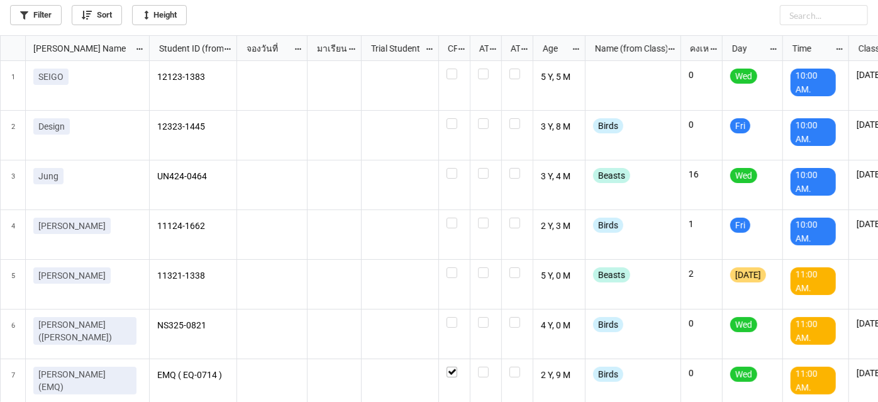
scroll to position [6, 6]
click at [30, 11] on link "Filter" at bounding box center [36, 15] width 52 height 20
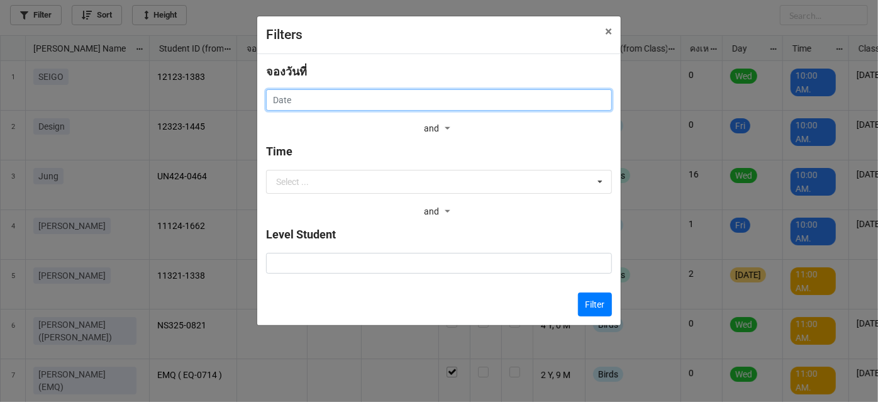
click at [327, 109] on input "text" at bounding box center [439, 99] width 346 height 21
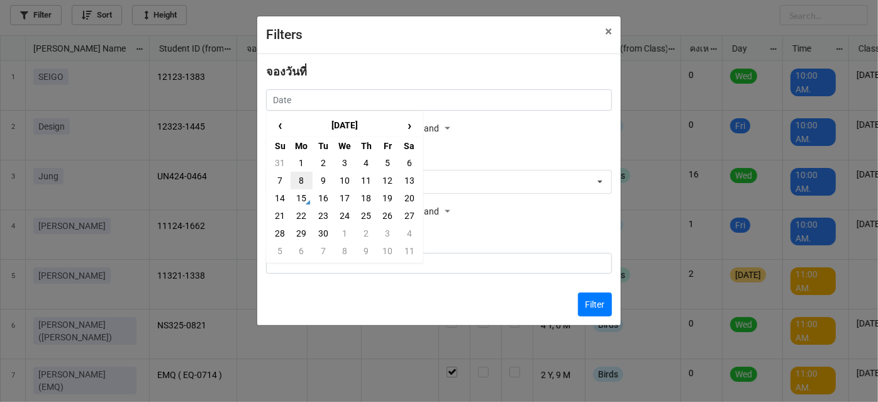
click at [295, 182] on td "8" at bounding box center [300, 181] width 21 height 18
type input "[DATE]"
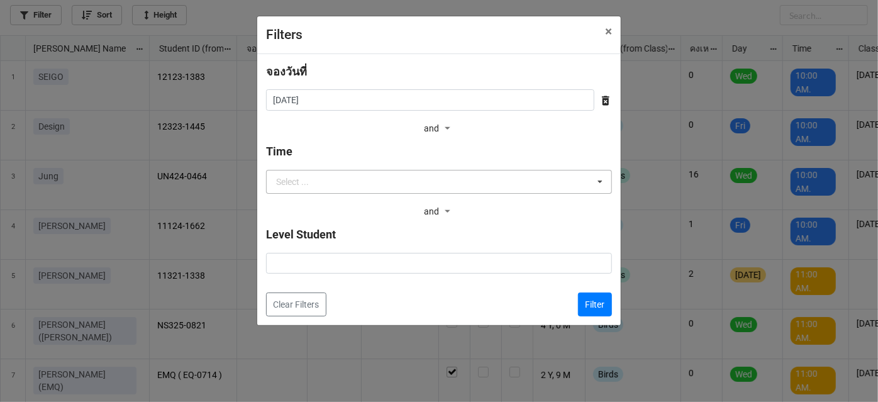
click at [295, 179] on div "Select ..." at bounding box center [292, 181] width 33 height 9
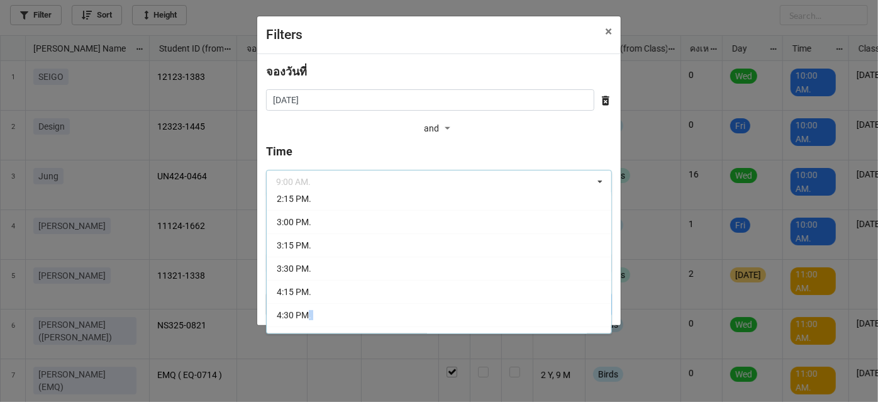
scroll to position [228, 0]
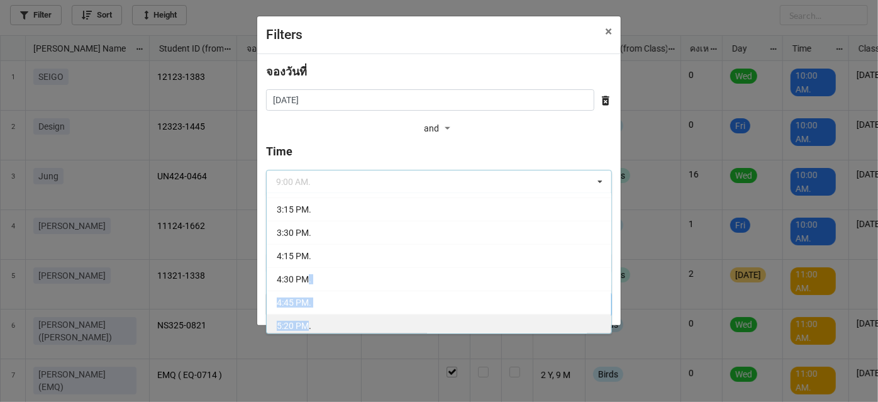
click at [303, 311] on div "9:00 AM. 9.50 AM. 10:00 AM. 10.40 AM. 11:00 AM. 11.30 AM. 1:00 PM. 2:00 PM. 2:1…" at bounding box center [439, 263] width 346 height 141
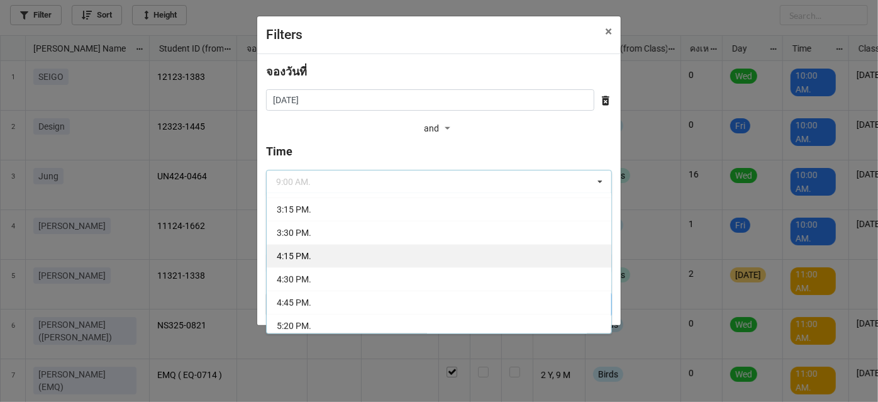
click at [309, 258] on div "4:15 PM." at bounding box center [439, 255] width 344 height 23
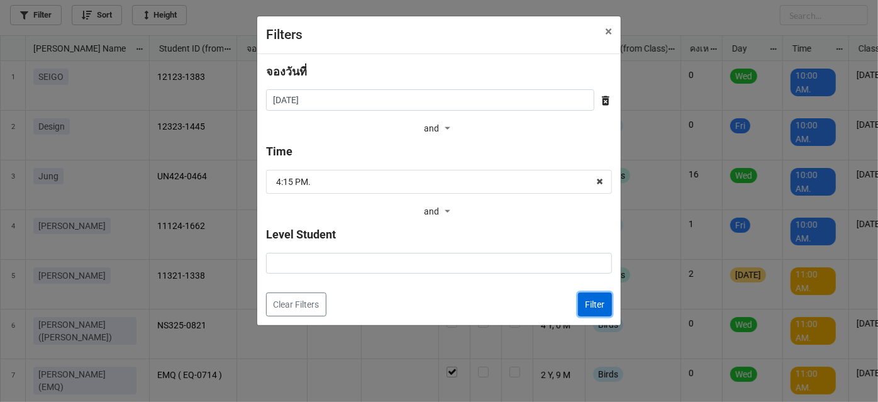
click at [602, 299] on button "Filter" at bounding box center [595, 304] width 34 height 24
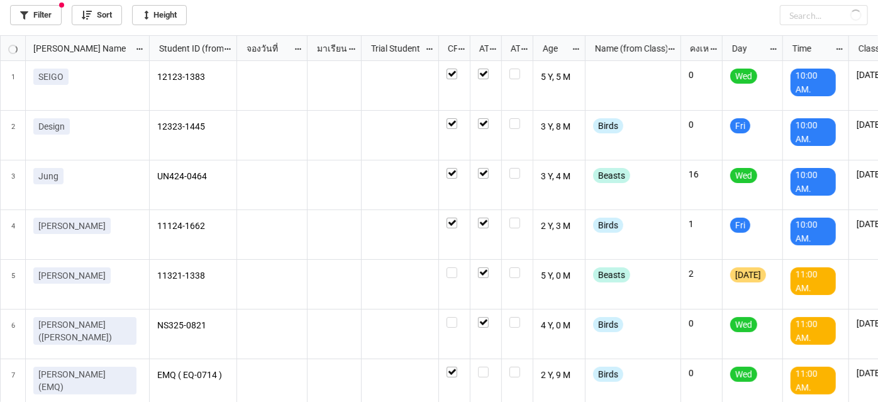
checkbox input "true"
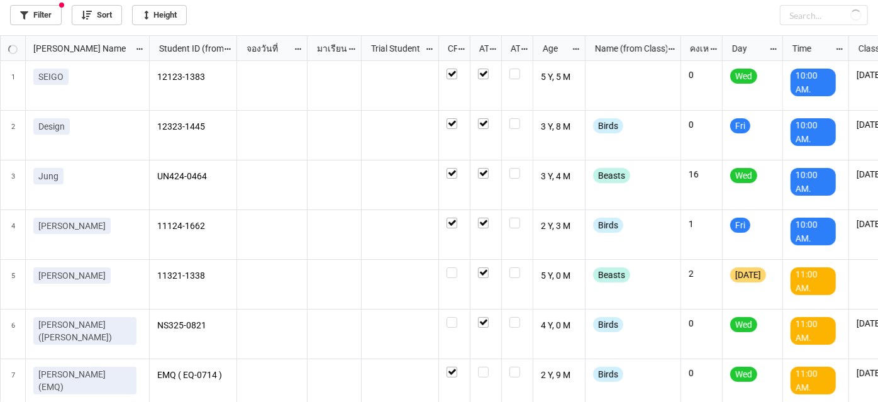
checkbox input "true"
